Goal: Task Accomplishment & Management: Manage account settings

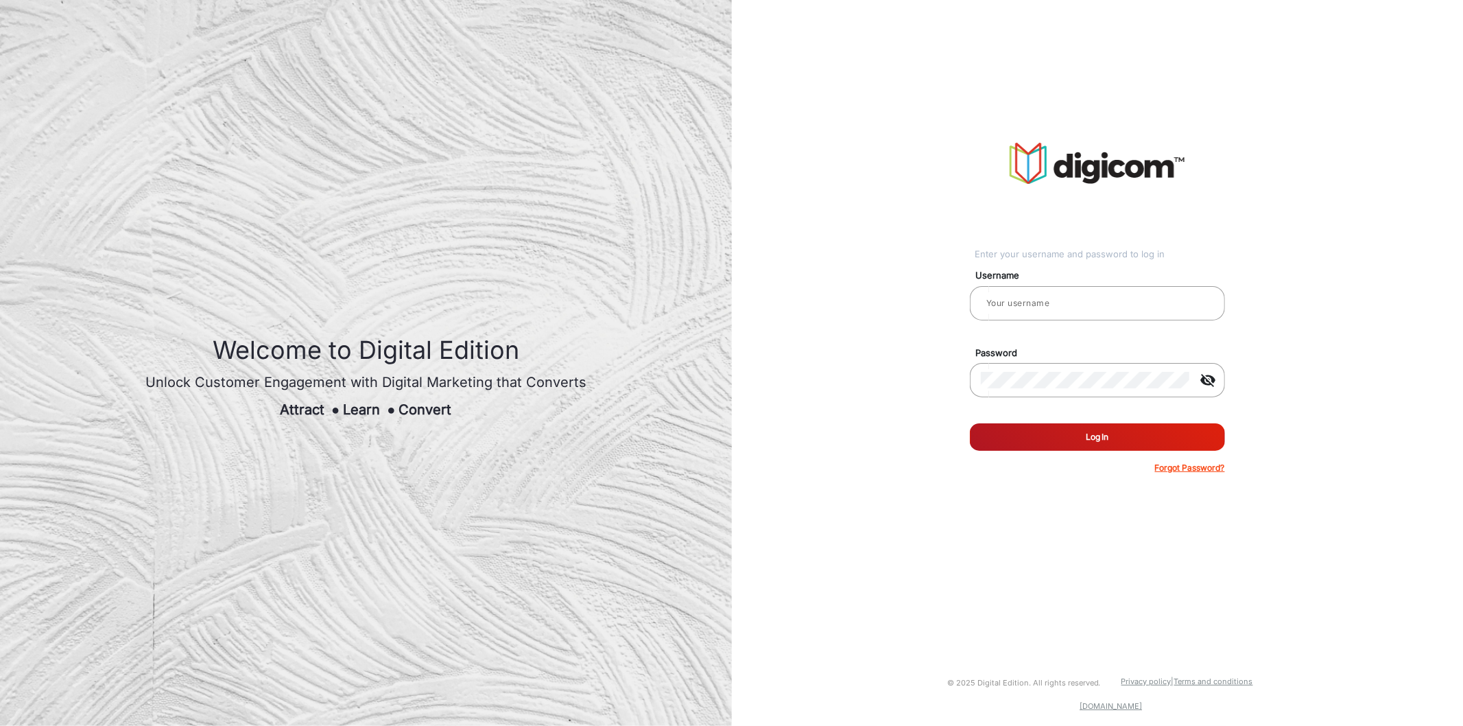
type input "TestHabanero"
click at [1111, 444] on button "Log In" at bounding box center [1097, 436] width 255 height 27
click at [1091, 297] on input "TestHabanero" at bounding box center [1097, 303] width 233 height 16
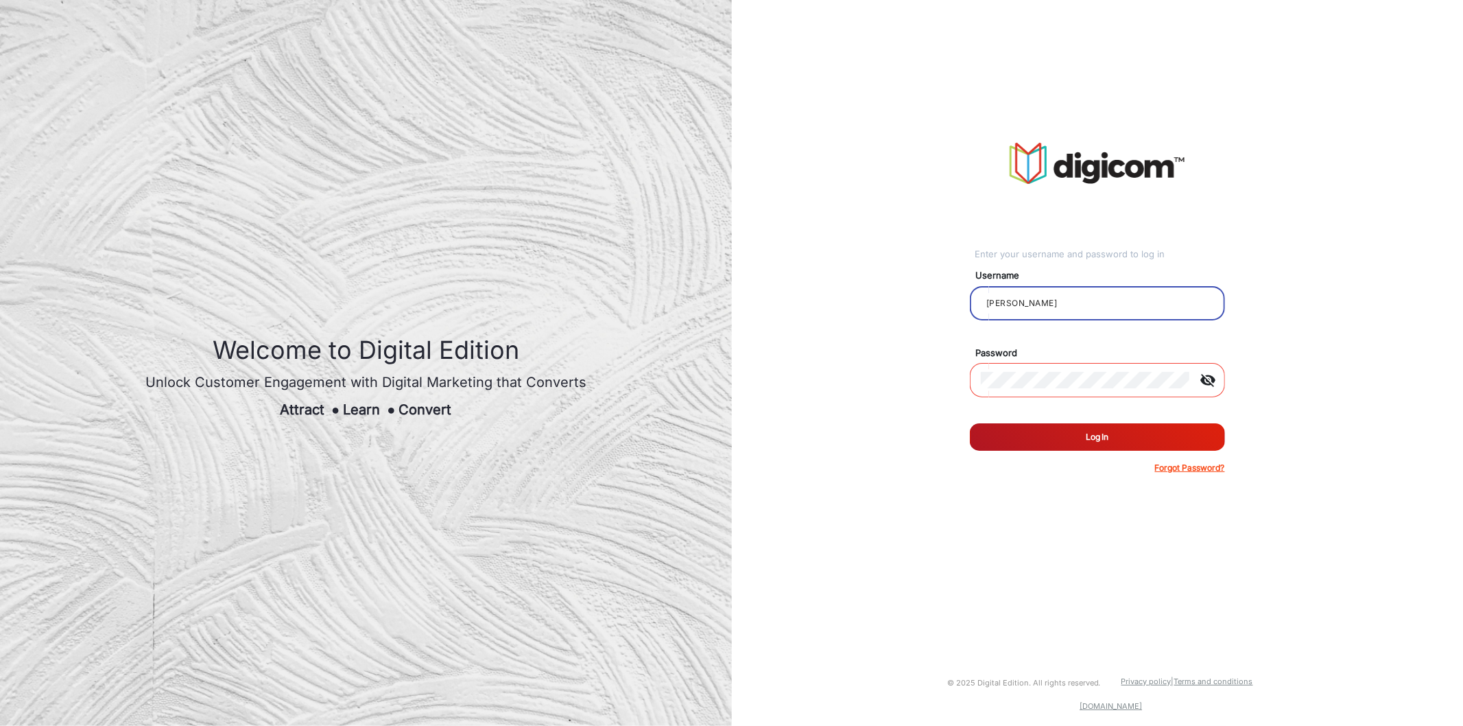
type input "[PERSON_NAME]"
click at [970, 423] on button "Log In" at bounding box center [1097, 436] width 255 height 27
click at [1155, 451] on button "Log In" at bounding box center [1097, 436] width 255 height 27
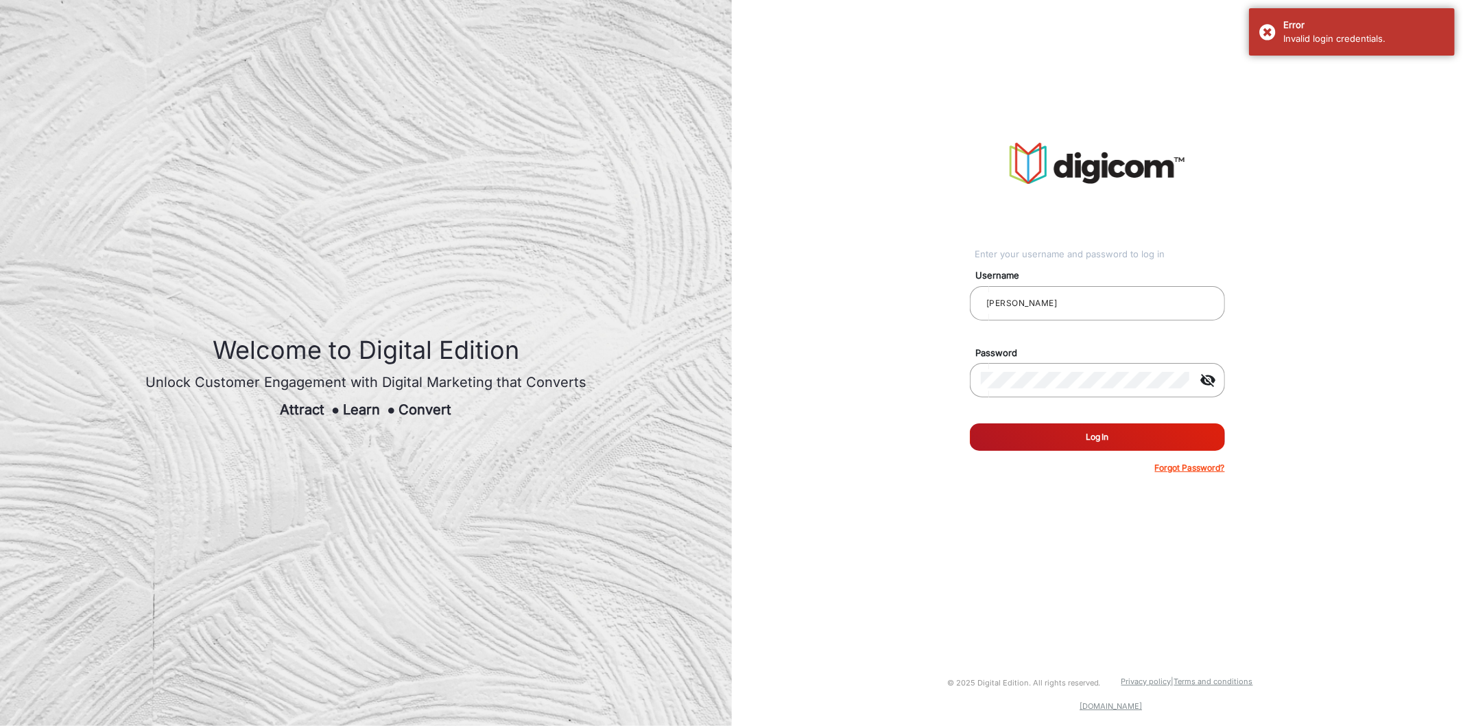
click at [1146, 446] on button "Log In" at bounding box center [1097, 436] width 255 height 27
click at [1080, 306] on input "[PERSON_NAME]" at bounding box center [1097, 303] width 233 height 16
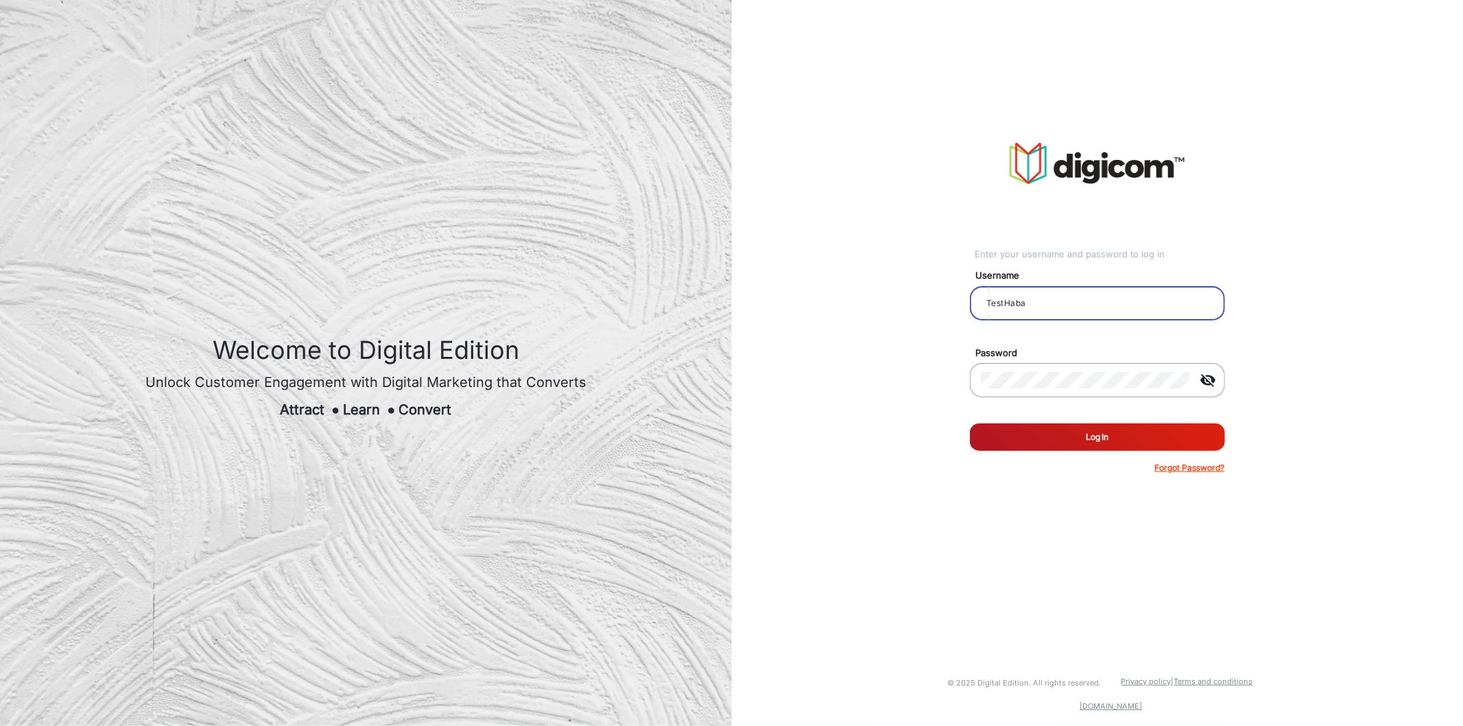
type input "TestHabanero"
click at [1039, 439] on button "Log In" at bounding box center [1097, 436] width 255 height 27
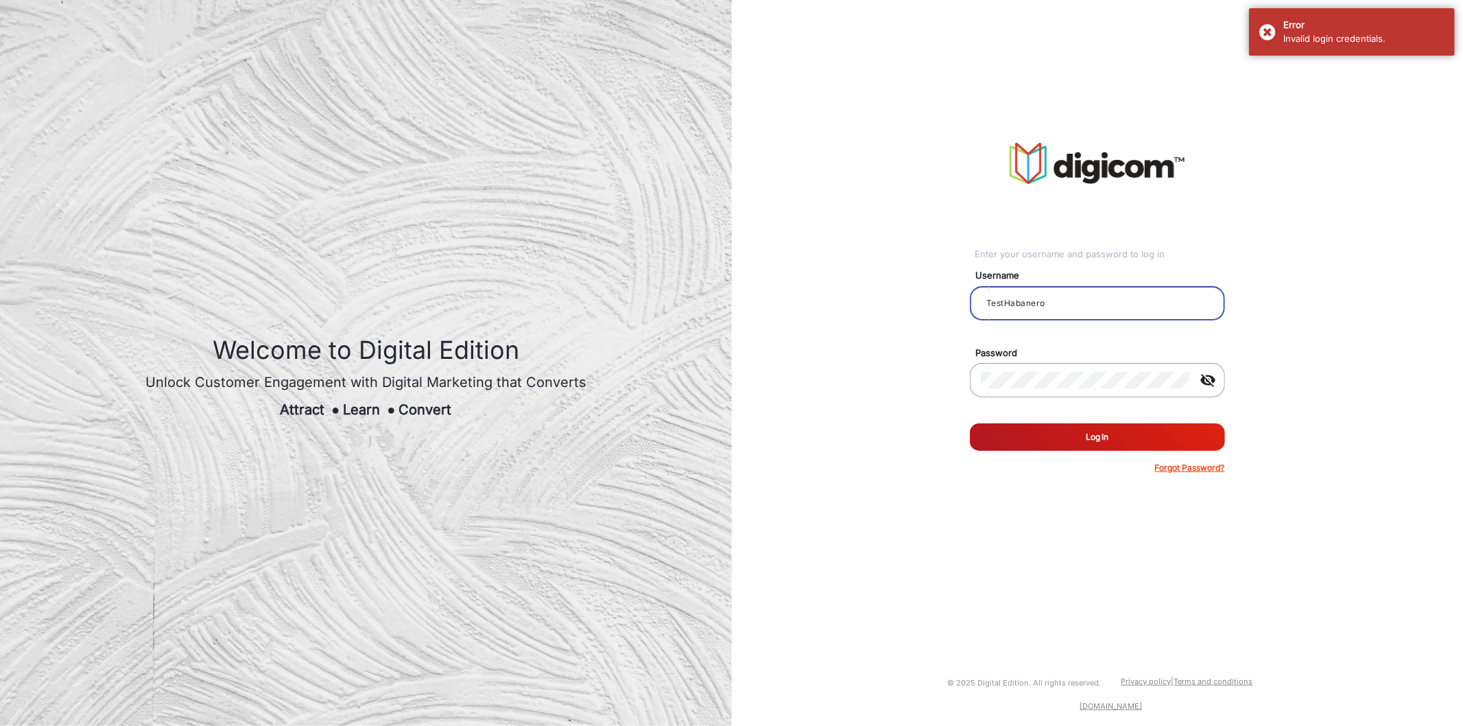
click at [1115, 298] on input "TestHabanero" at bounding box center [1097, 303] width 233 height 16
type input "s"
type input "S"
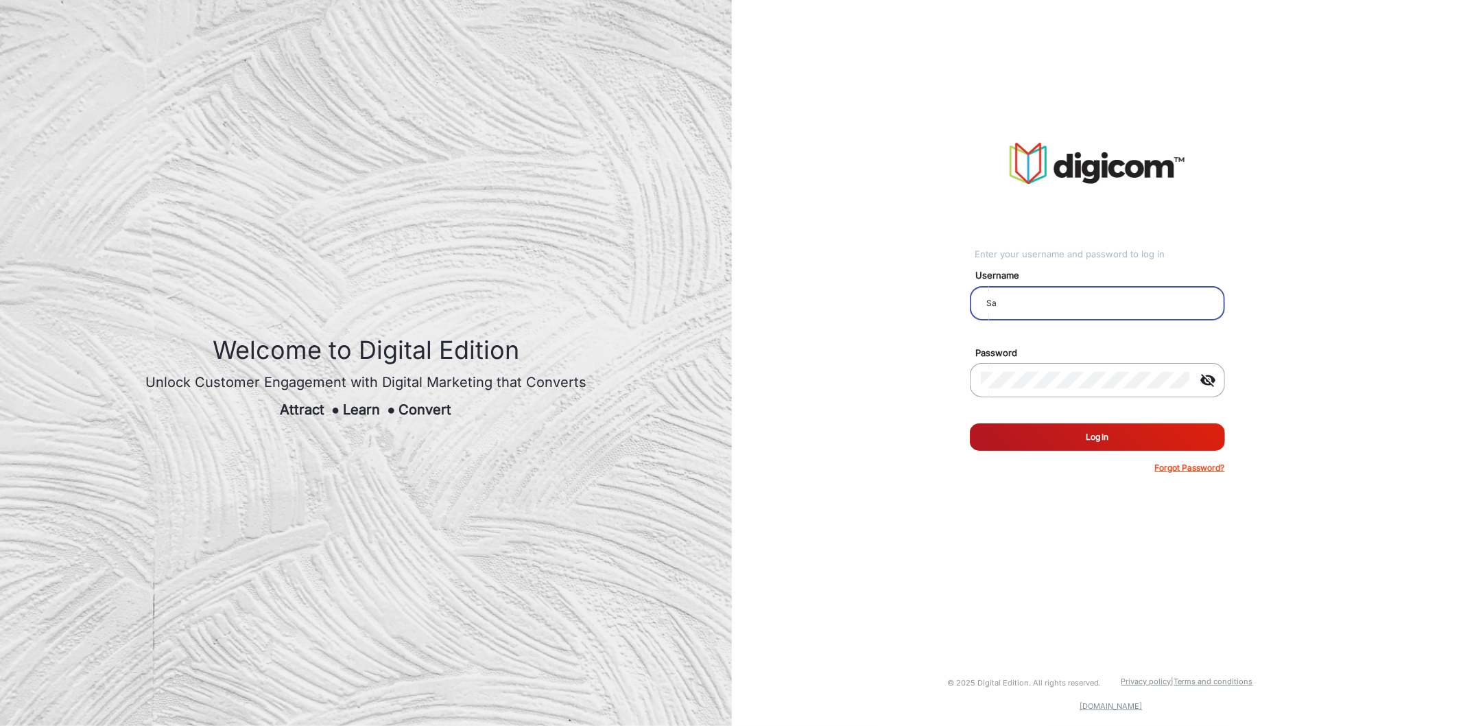
type input "S"
